Goal: Task Accomplishment & Management: Complete application form

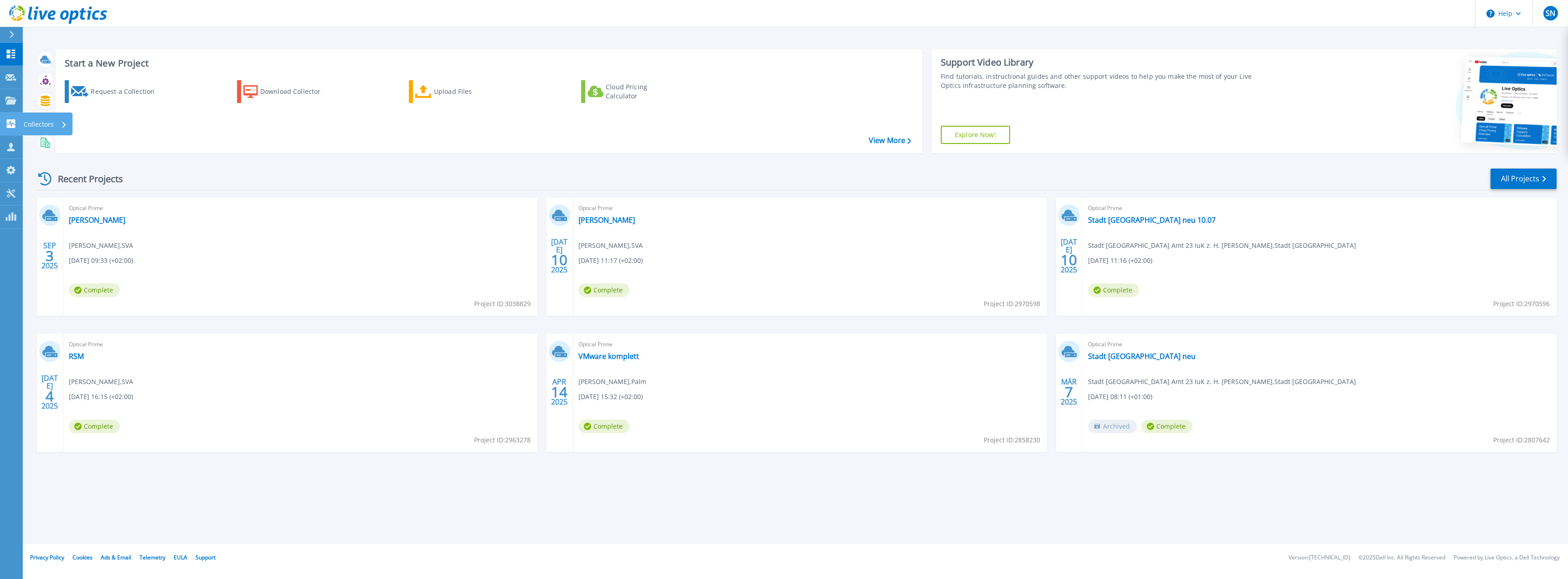
click at [23, 124] on div "Collectors" at bounding box center [47, 123] width 50 height 23
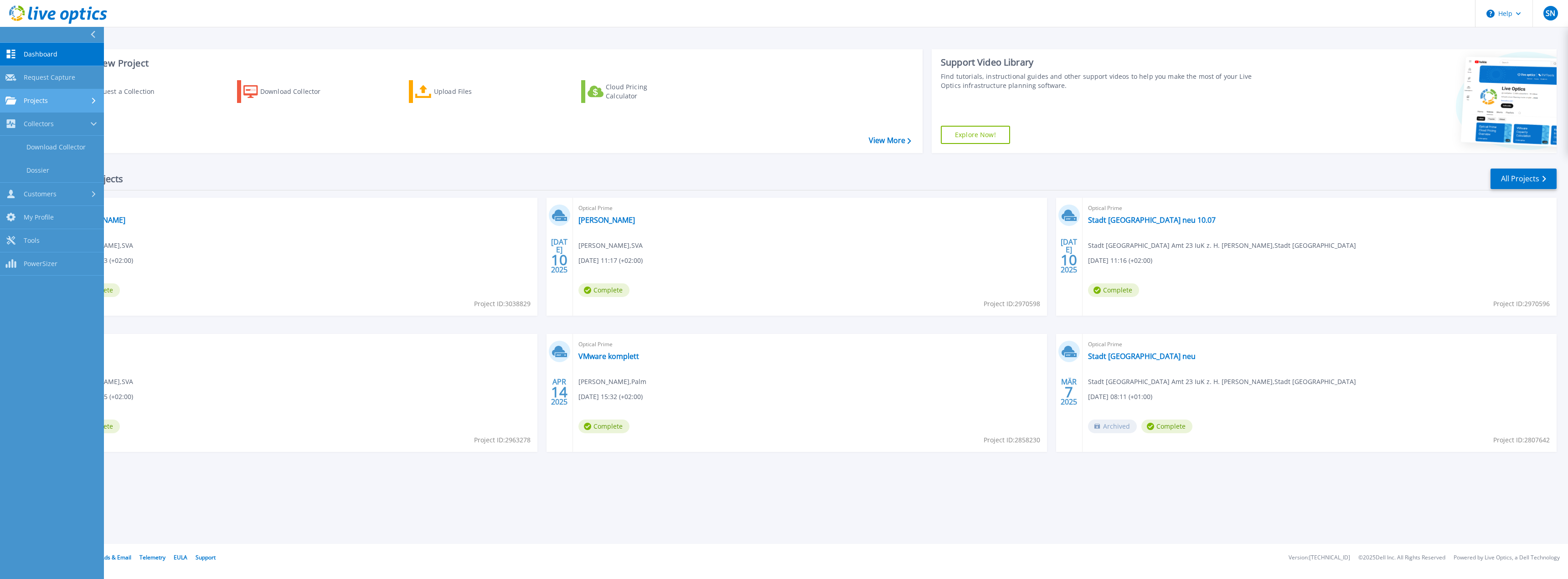
click at [66, 102] on div "Projects" at bounding box center [52, 100] width 93 height 8
click at [71, 150] on link "Upload SIOKIT & Files" at bounding box center [52, 147] width 104 height 23
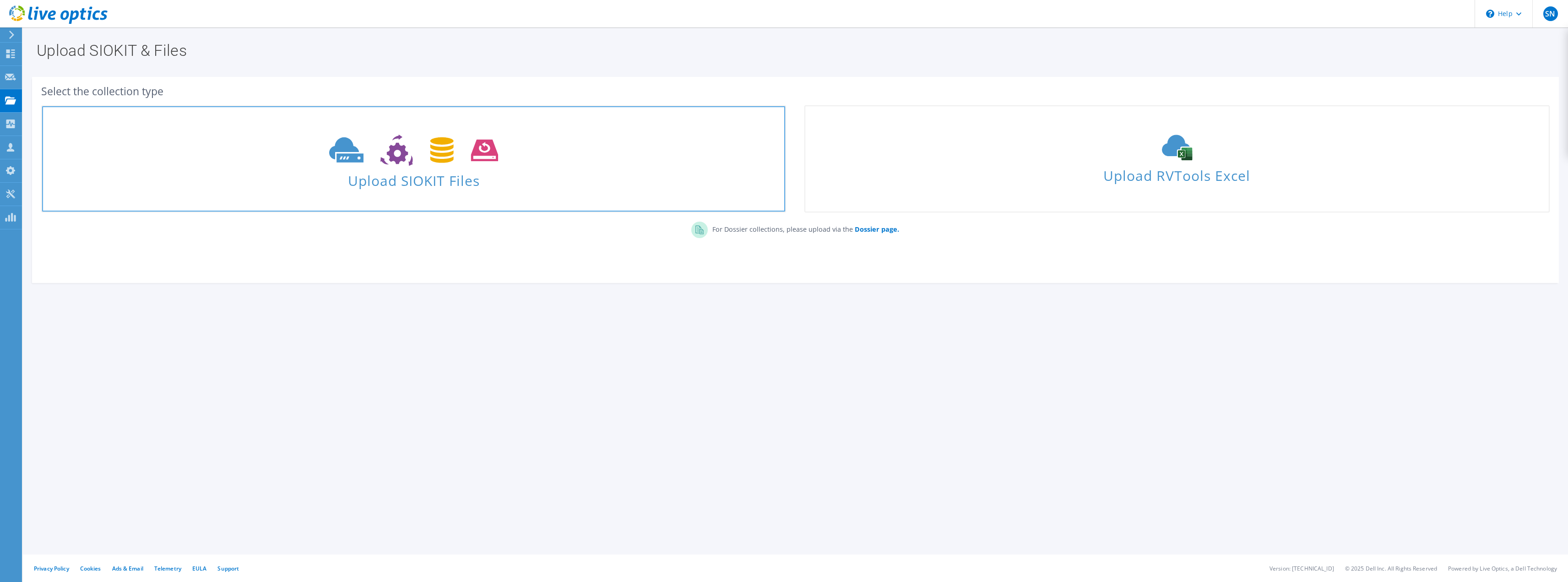
click at [360, 160] on use at bounding box center [413, 150] width 169 height 32
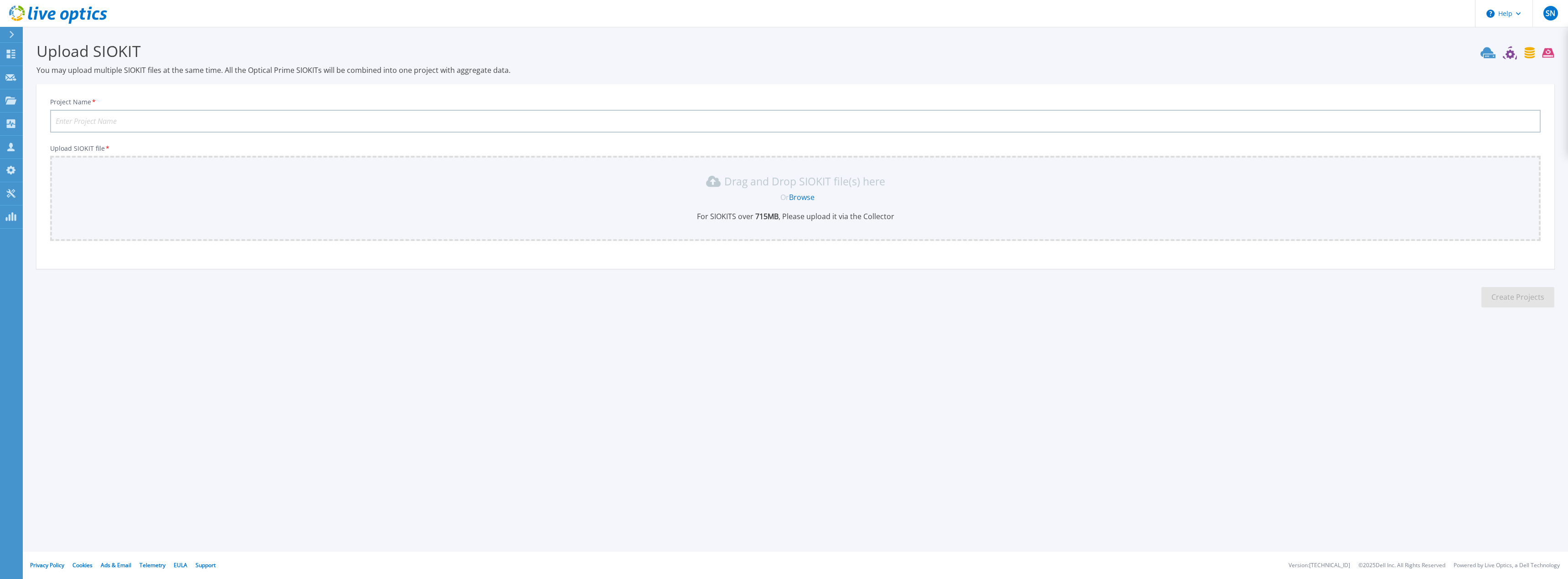
click at [111, 131] on input "Project Name *" at bounding box center [795, 120] width 1491 height 23
type input "Sonax"
click at [803, 198] on link "Browse" at bounding box center [802, 197] width 26 height 10
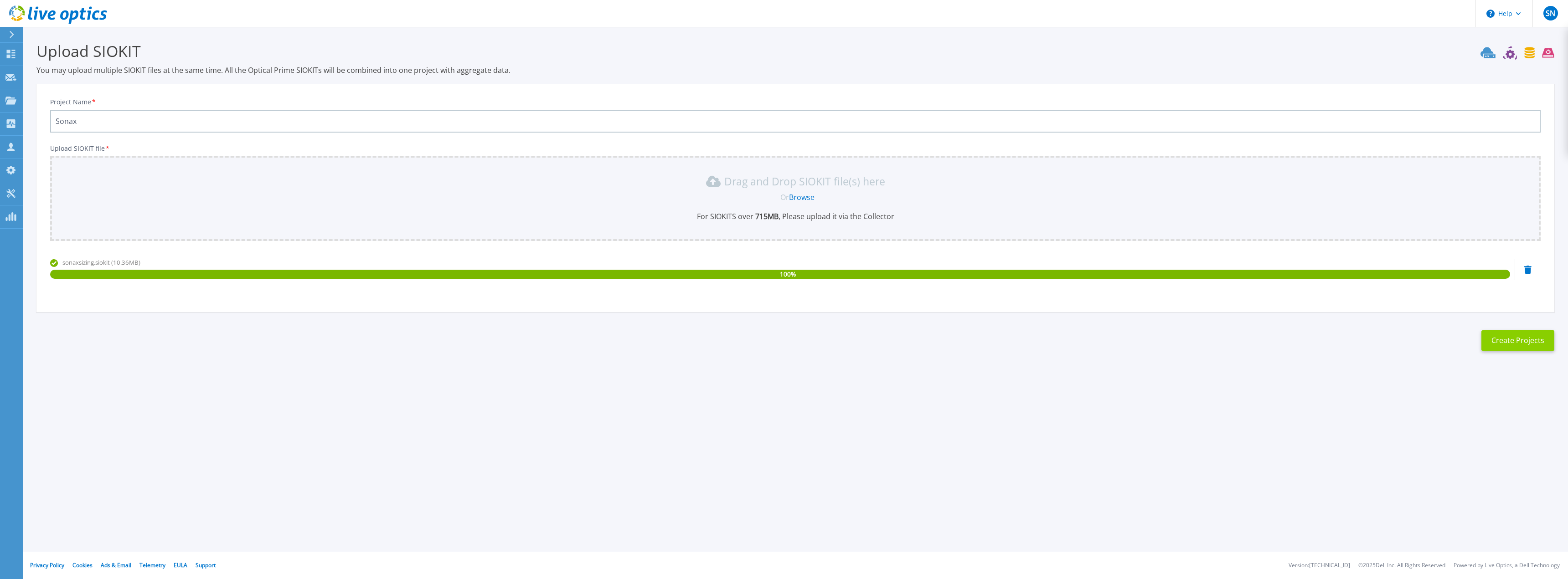
click at [1525, 344] on button "Create Projects" at bounding box center [1518, 341] width 73 height 21
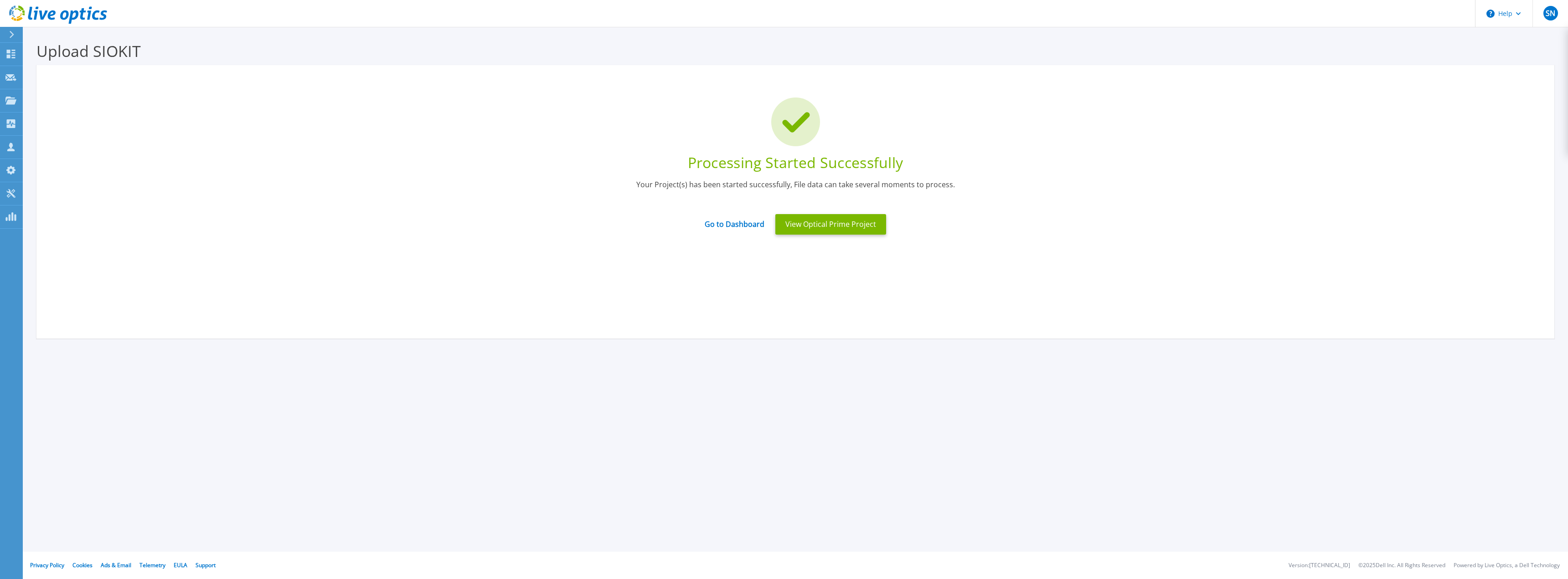
click at [734, 232] on div "Go to Dashboard" at bounding box center [735, 224] width 71 height 19
click at [730, 225] on link "Go to Dashboard" at bounding box center [735, 221] width 60 height 18
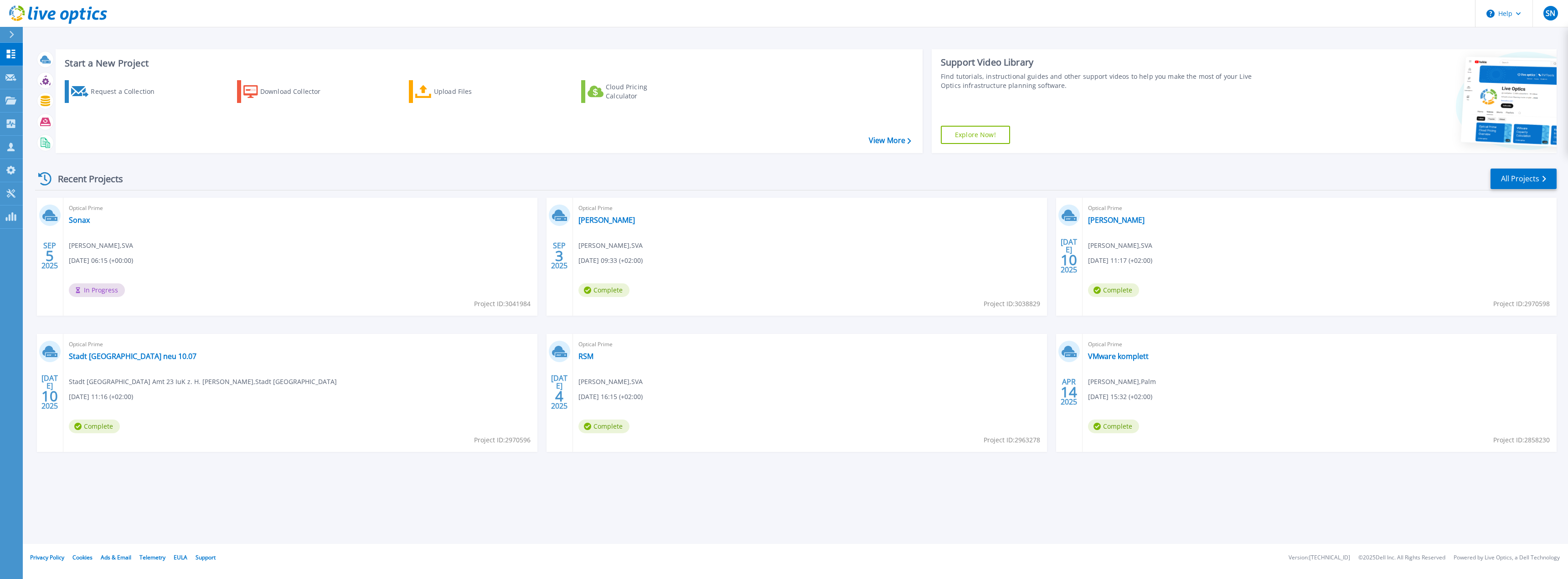
click at [33, 6] on icon at bounding box center [58, 15] width 98 height 19
click at [52, 10] on icon at bounding box center [52, 15] width 8 height 10
